Goal: Use online tool/utility: Use online tool/utility

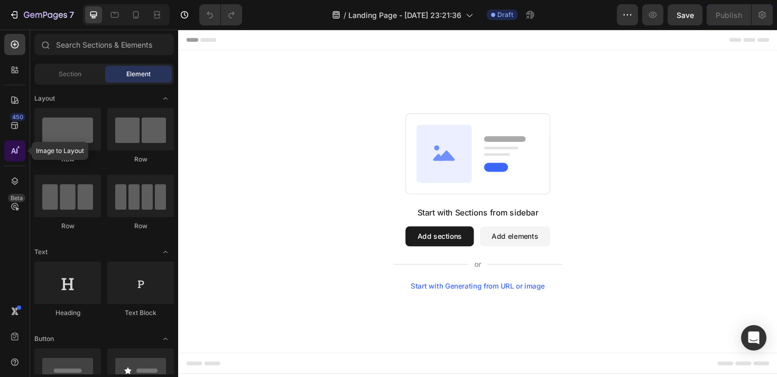
click at [23, 145] on div at bounding box center [14, 150] width 21 height 21
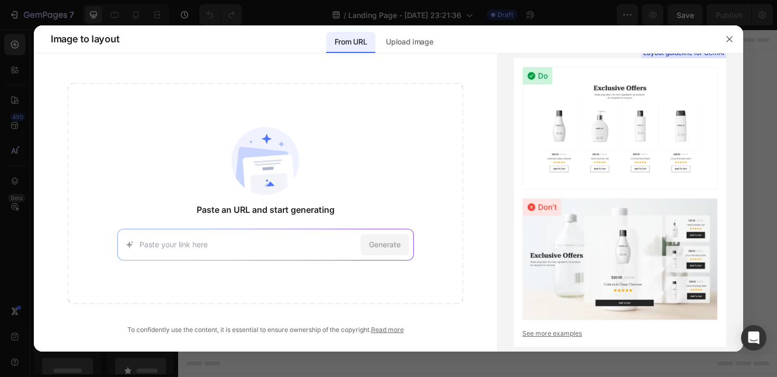
click at [227, 244] on input at bounding box center [248, 243] width 217 height 11
type input "[URL][DOMAIN_NAME]"
click at [374, 244] on span "Generate" at bounding box center [385, 243] width 32 height 11
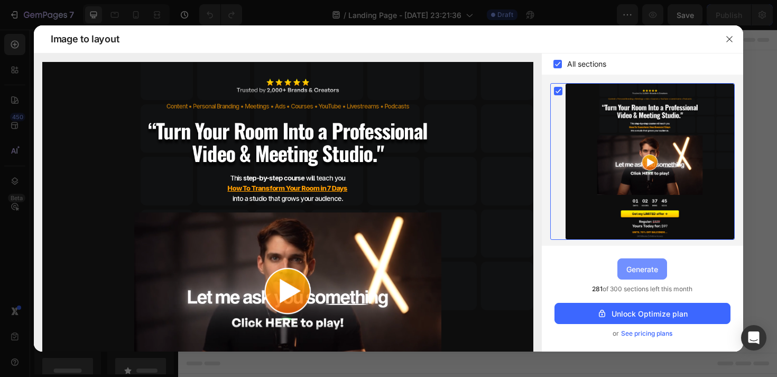
click at [644, 274] on div "Generate" at bounding box center [643, 268] width 32 height 11
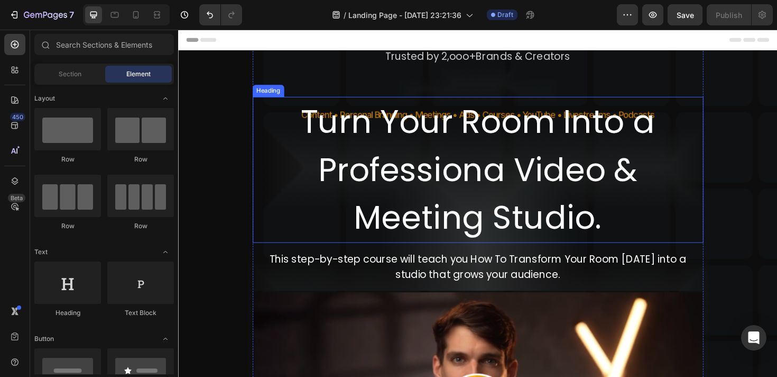
click at [294, 234] on h2 "Turn Your Room Into a Professiona Video & Meeting Studio." at bounding box center [496, 177] width 478 height 154
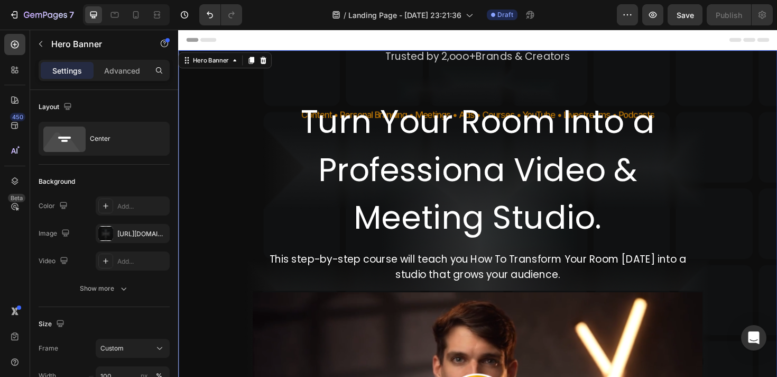
click at [285, 198] on h2 "Turn Your Room Into a Professiona Video & Meeting Studio." at bounding box center [496, 177] width 478 height 154
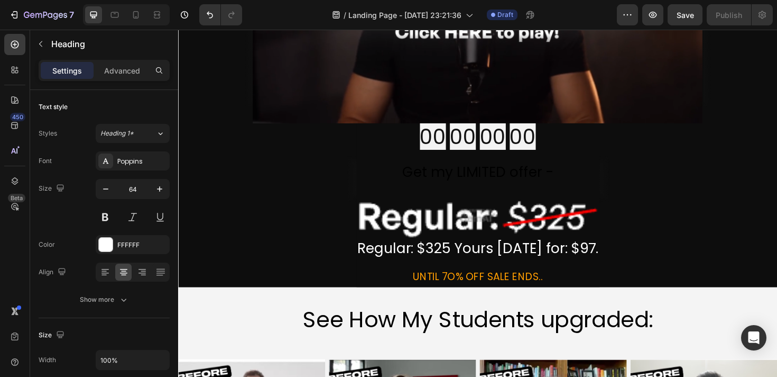
scroll to position [448, 0]
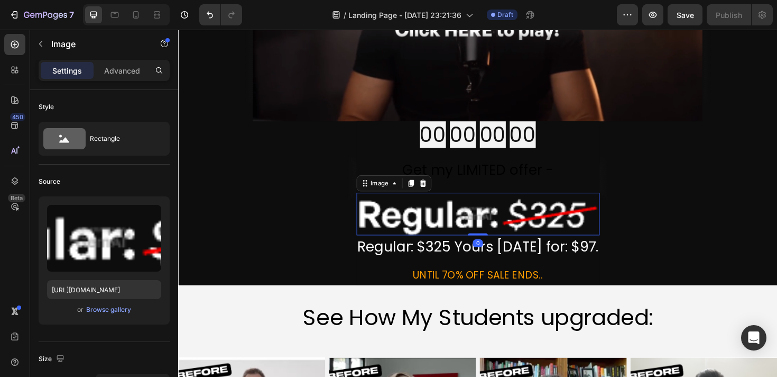
click at [414, 230] on img at bounding box center [496, 224] width 258 height 45
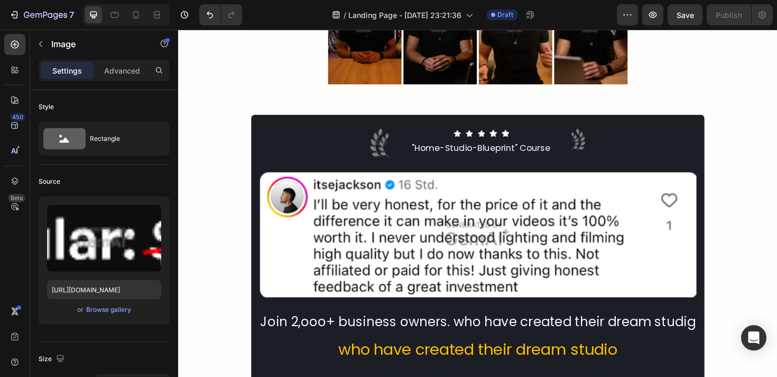
click at [643, 181] on img at bounding box center [495, 246] width 463 height 134
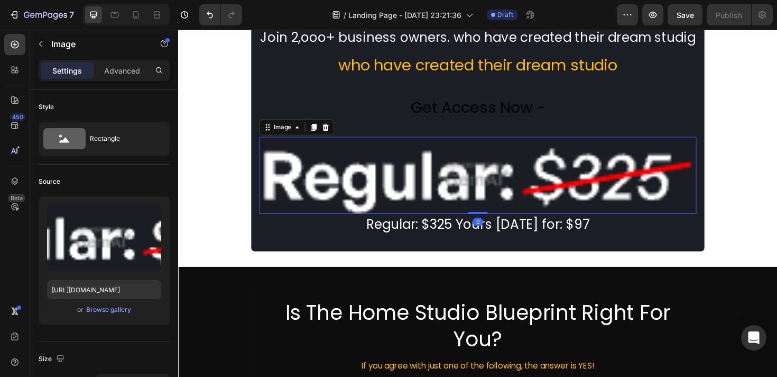
click at [643, 181] on img at bounding box center [495, 183] width 463 height 81
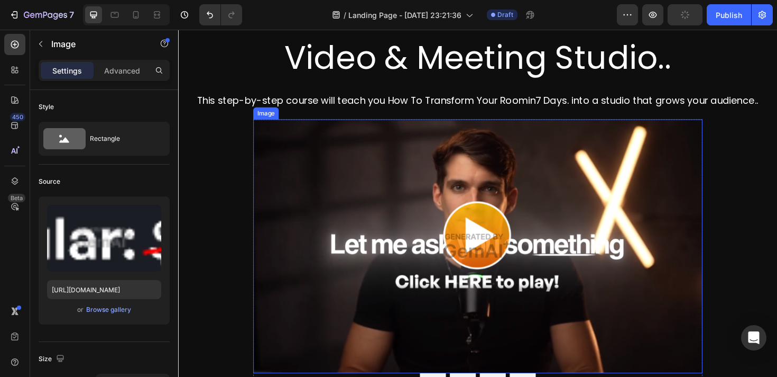
click at [496, 254] on img at bounding box center [496, 258] width 476 height 269
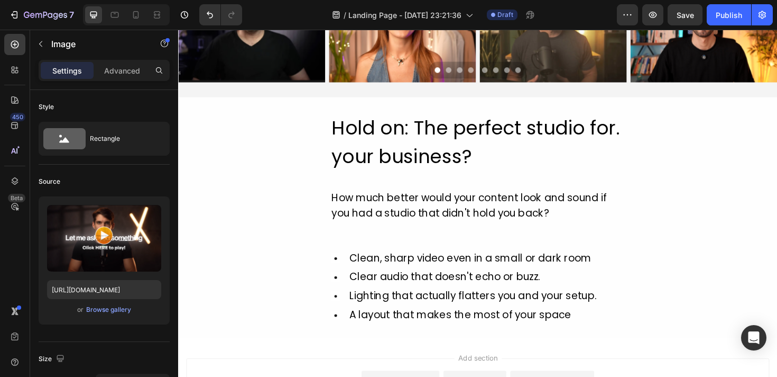
scroll to position [4846, 0]
